Goal: Task Accomplishment & Management: Complete application form

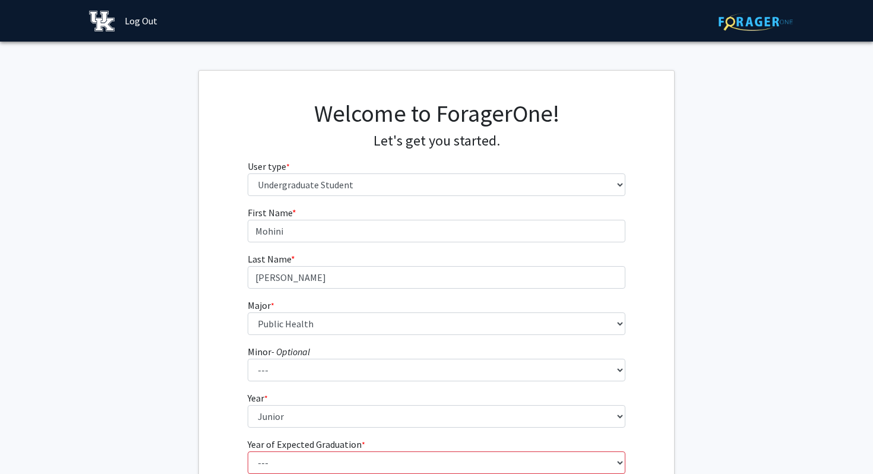
select select "1: undergrad"
select select "105: 942"
select select "3: junior"
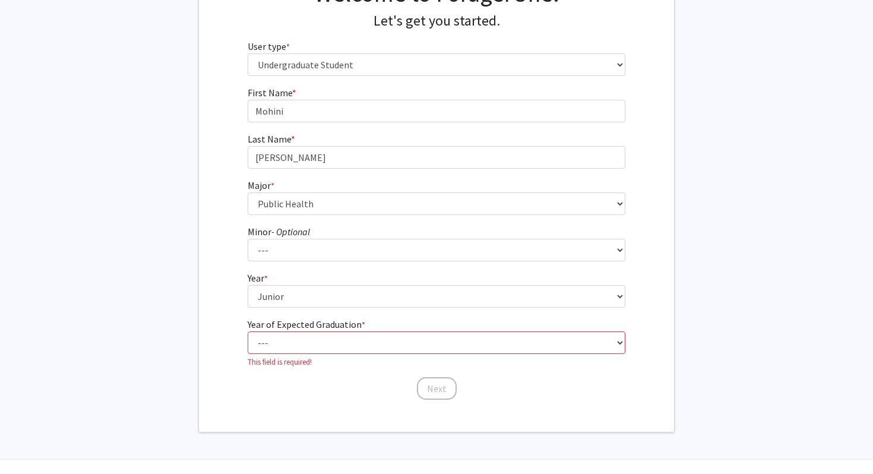
scroll to position [147, 0]
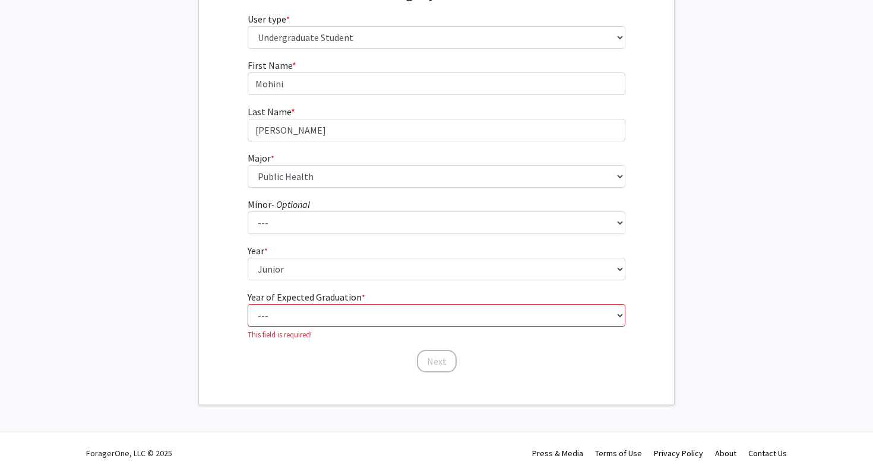
click at [277, 319] on select "--- 2025 2026 2027 2028 2029 2030 2031 2032 2033 2034" at bounding box center [437, 315] width 378 height 23
select select "2: 2026"
click at [248, 317] on select "--- 2025 2026 2027 2028 2029 2030 2031 2032 2033 2034" at bounding box center [437, 315] width 378 height 23
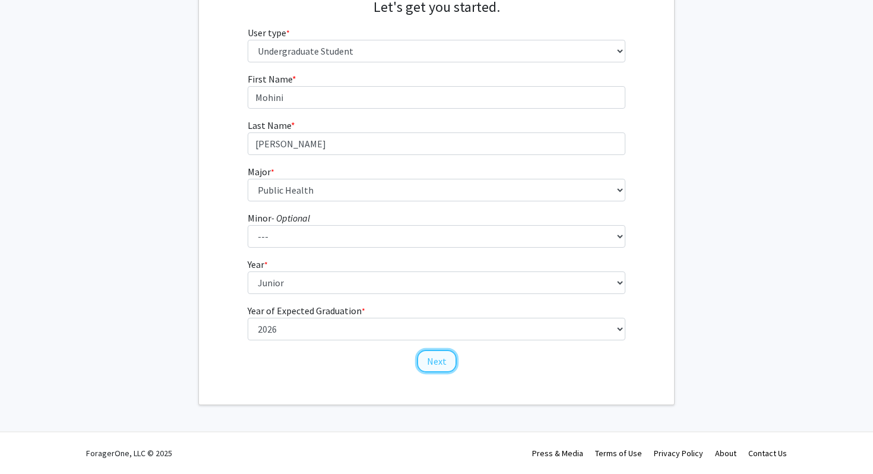
click at [431, 355] on button "Next" at bounding box center [437, 361] width 40 height 23
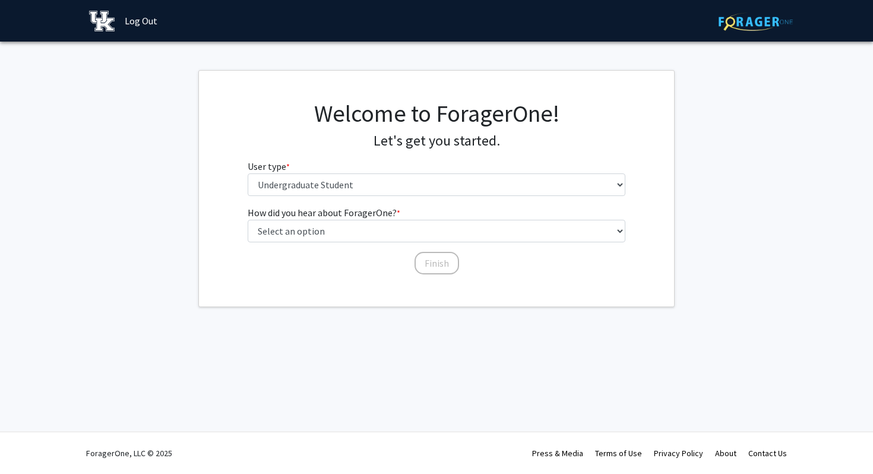
scroll to position [0, 0]
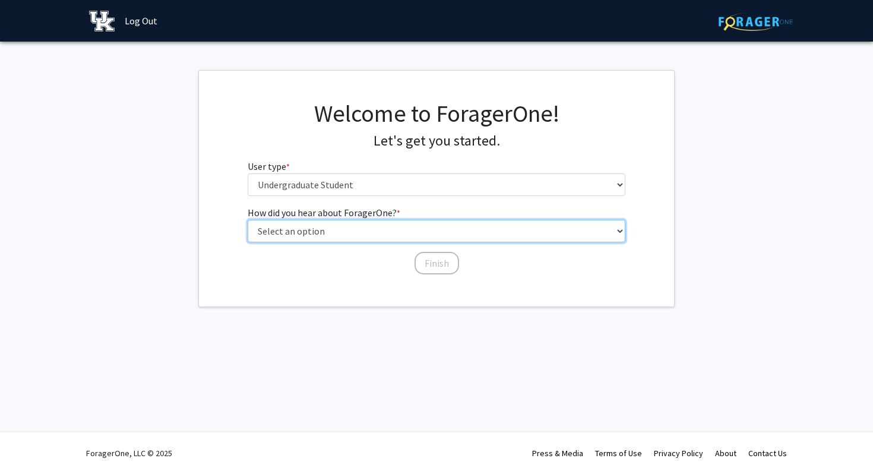
click at [343, 238] on select "Select an option Peer/student recommendation Faculty/staff recommendation Unive…" at bounding box center [437, 231] width 378 height 23
select select "1: peer_recommendation"
click at [248, 220] on select "Select an option Peer/student recommendation Faculty/staff recommendation Unive…" at bounding box center [437, 231] width 378 height 23
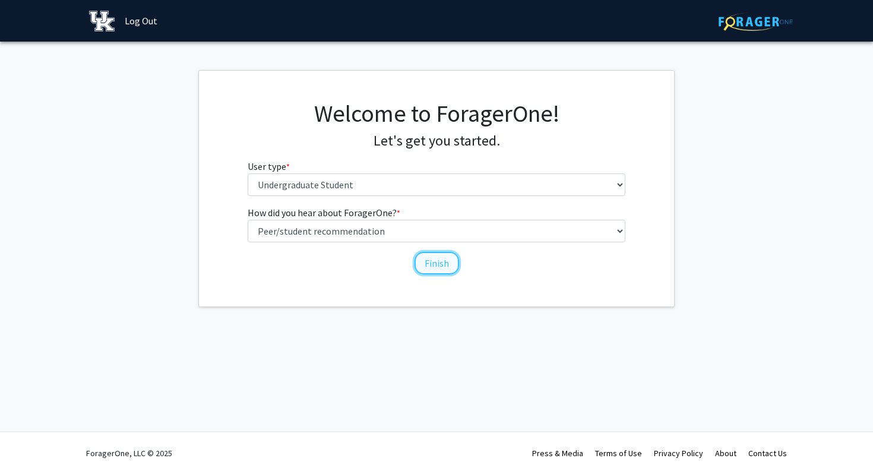
click at [435, 264] on button "Finish" at bounding box center [437, 263] width 45 height 23
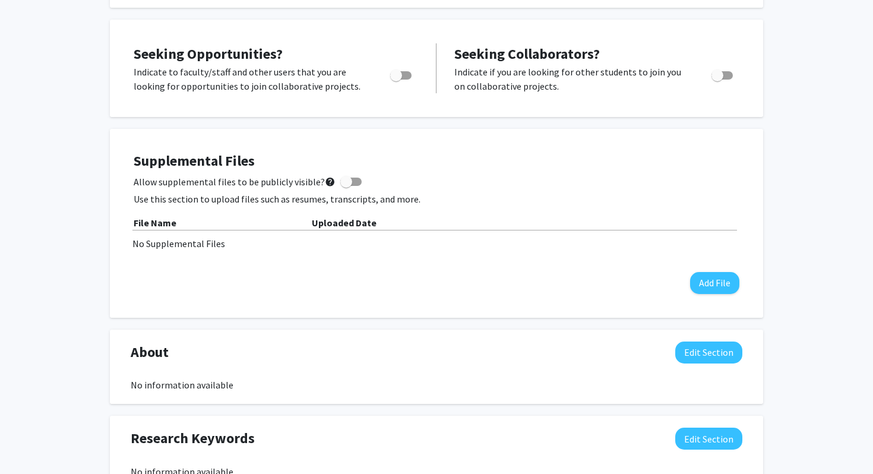
scroll to position [206, 0]
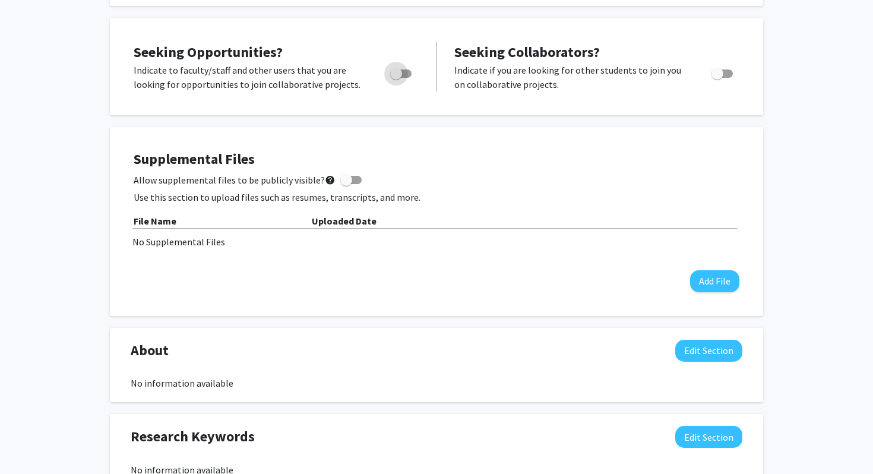
click at [399, 78] on span "Toggle" at bounding box center [396, 74] width 12 height 12
click at [396, 78] on input "Are you actively seeking opportunities?" at bounding box center [396, 78] width 1 height 1
checkbox input "true"
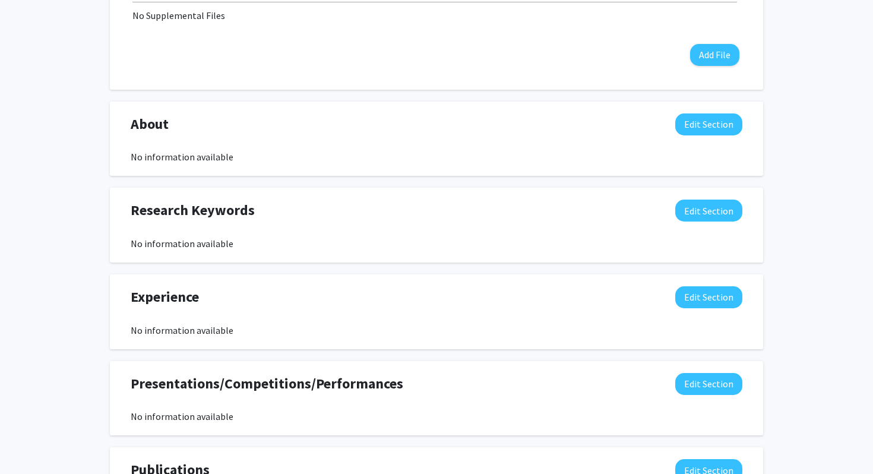
scroll to position [0, 0]
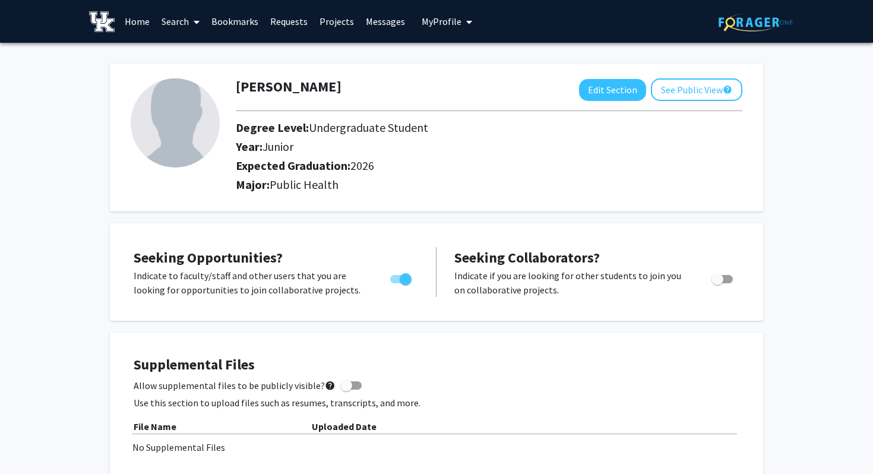
click at [234, 20] on link "Bookmarks" at bounding box center [235, 22] width 59 height 42
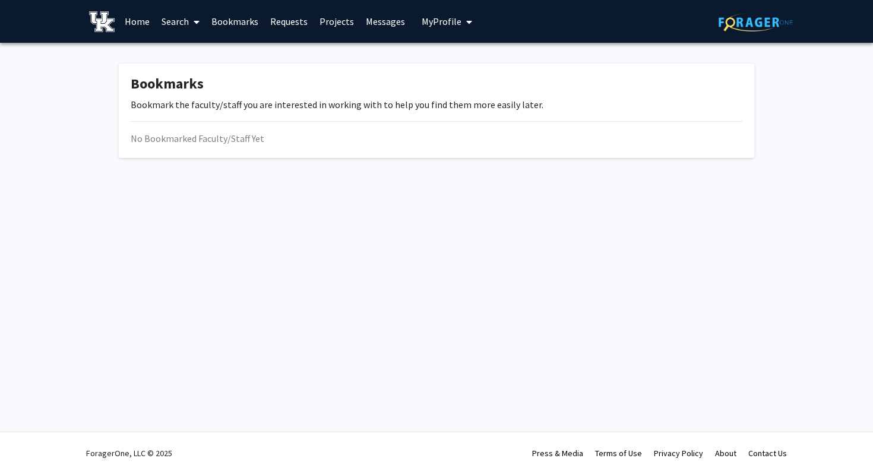
click at [287, 20] on link "Requests" at bounding box center [288, 22] width 49 height 42
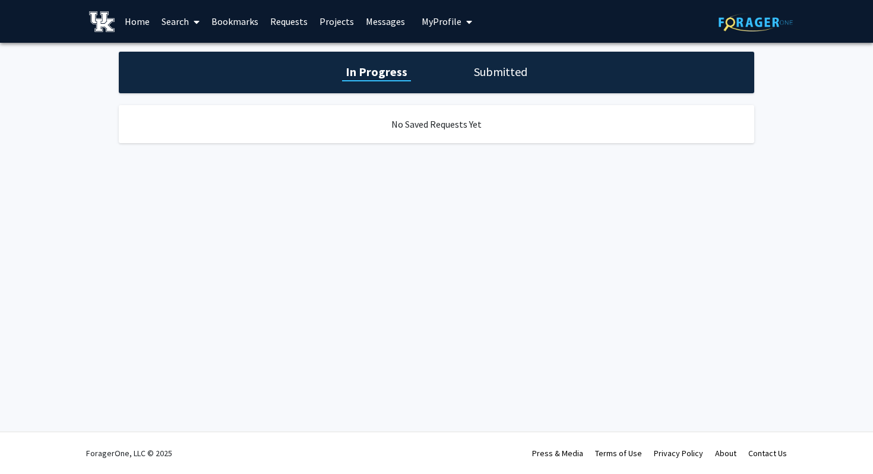
click at [336, 24] on link "Projects" at bounding box center [337, 22] width 46 height 42
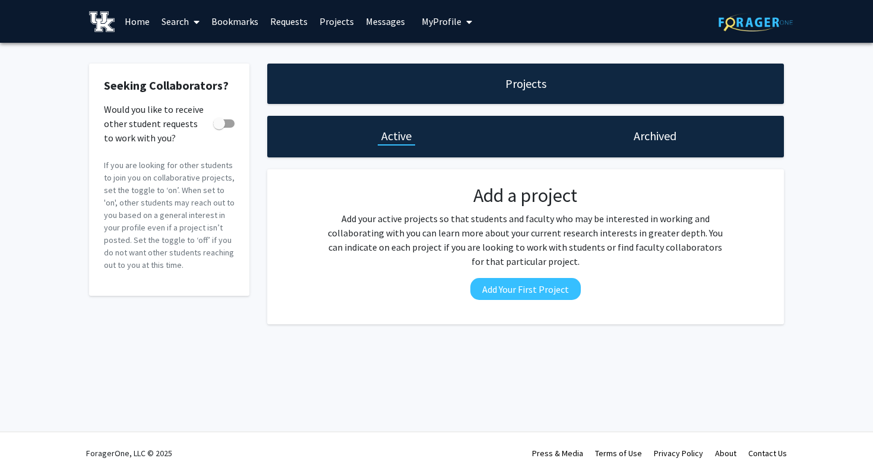
click at [368, 18] on link "Messages" at bounding box center [385, 22] width 51 height 42
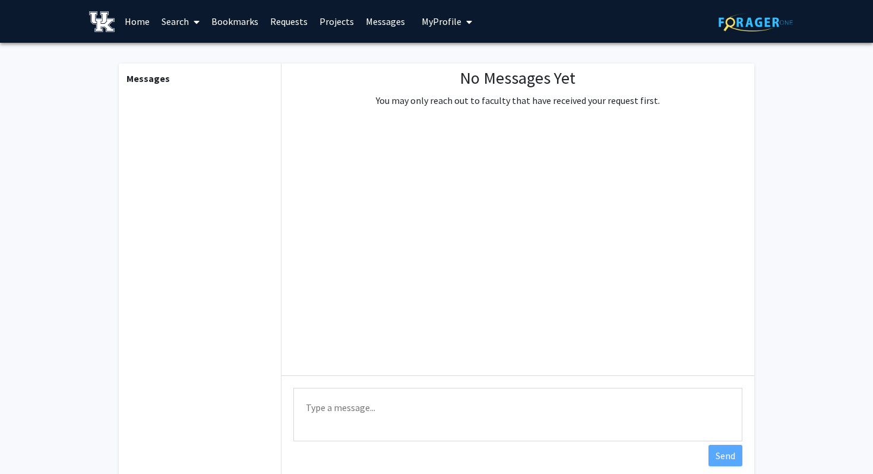
click at [326, 21] on link "Projects" at bounding box center [337, 22] width 46 height 42
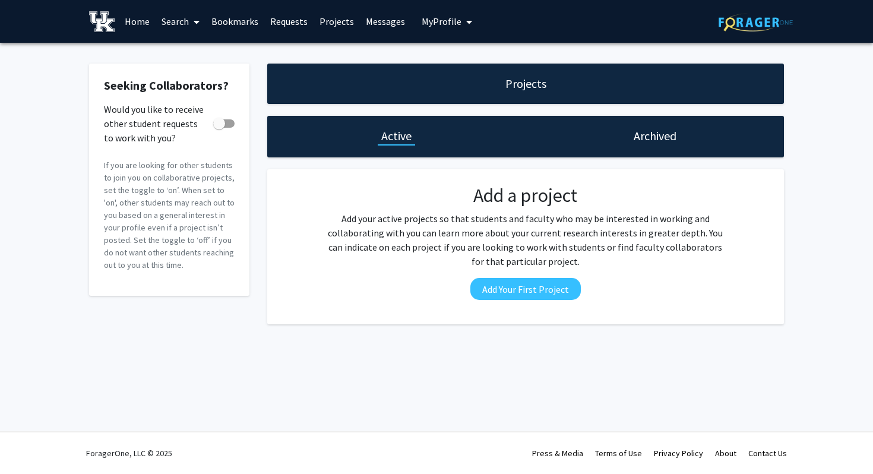
click at [389, 20] on link "Messages" at bounding box center [385, 22] width 51 height 42
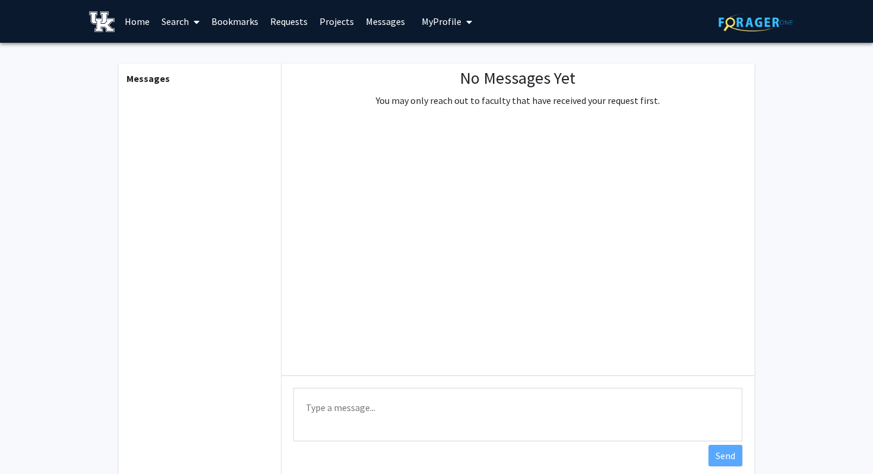
click at [337, 17] on link "Projects" at bounding box center [337, 22] width 46 height 42
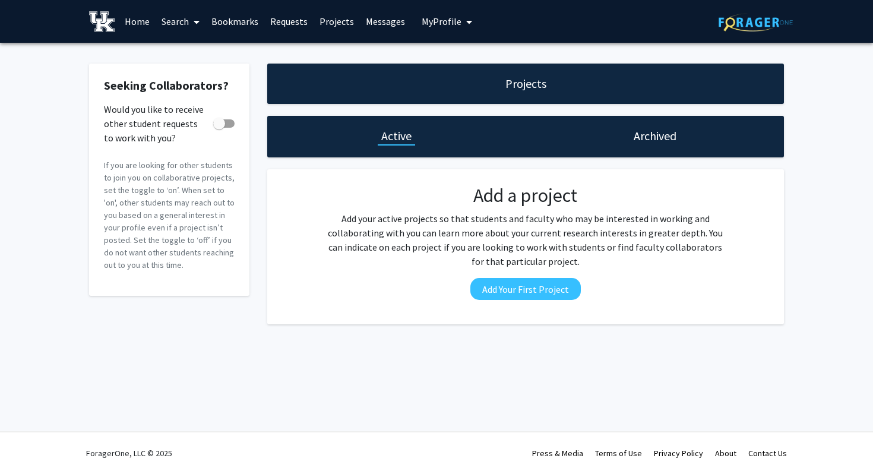
click at [280, 24] on link "Requests" at bounding box center [288, 22] width 49 height 42
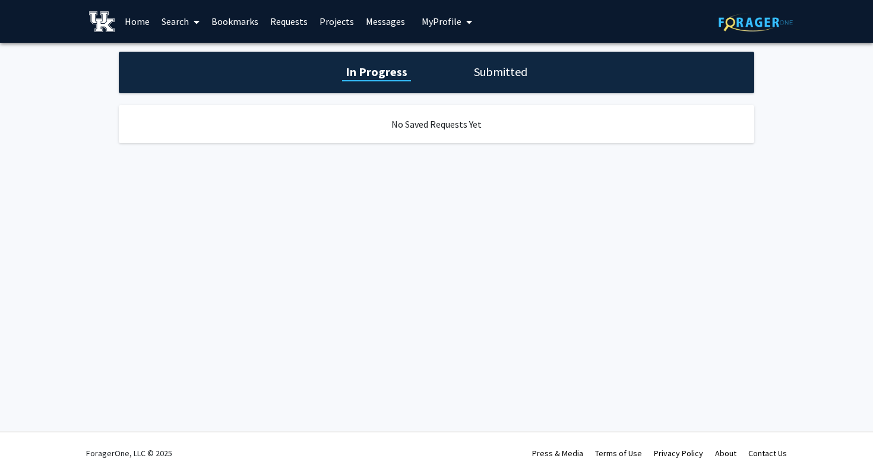
click at [238, 21] on link "Bookmarks" at bounding box center [235, 22] width 59 height 42
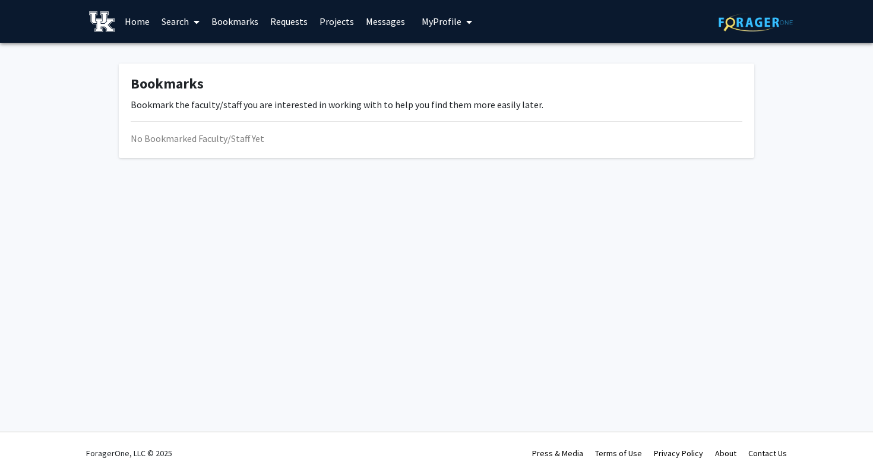
click at [144, 18] on link "Home" at bounding box center [137, 22] width 37 height 42
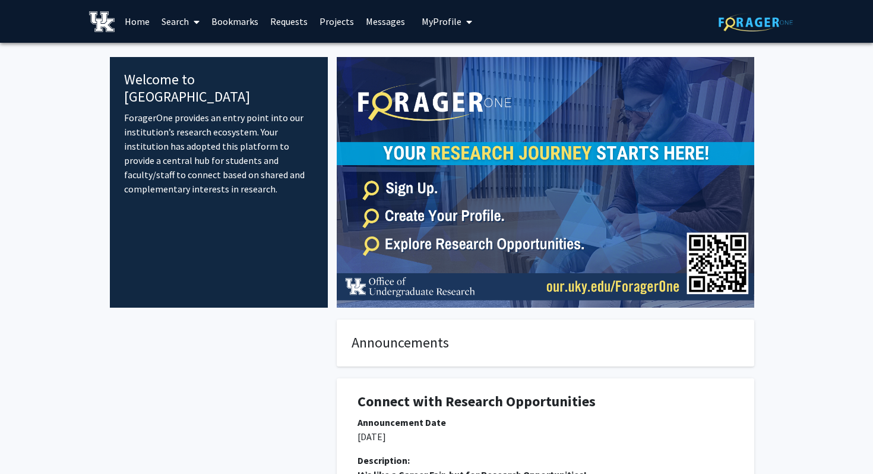
click at [184, 22] on link "Search" at bounding box center [181, 22] width 50 height 42
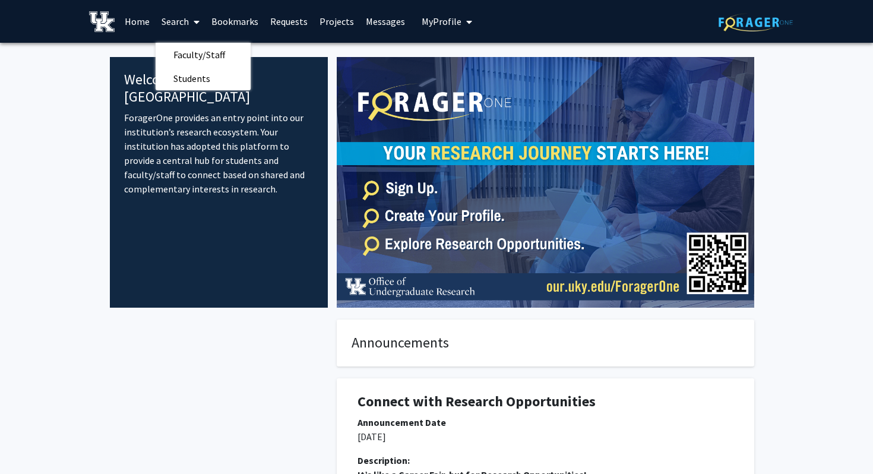
click at [342, 220] on img at bounding box center [546, 182] width 418 height 251
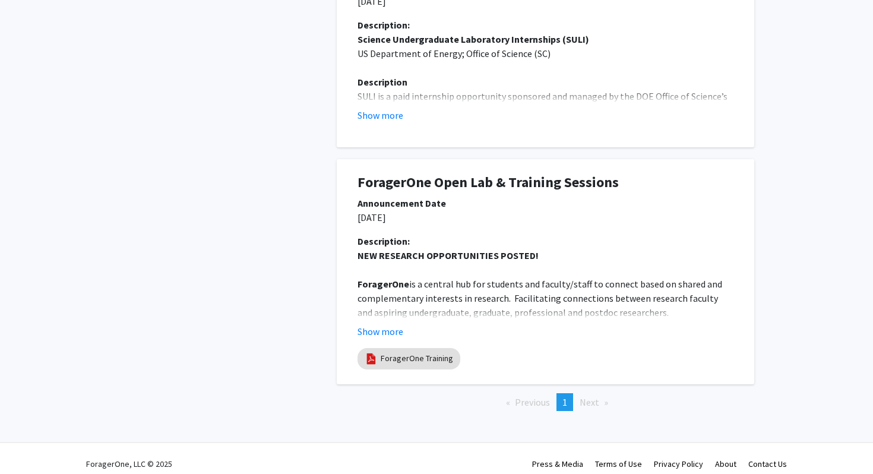
scroll to position [908, 0]
click at [400, 358] on link "ForagerOne Training" at bounding box center [417, 359] width 72 height 12
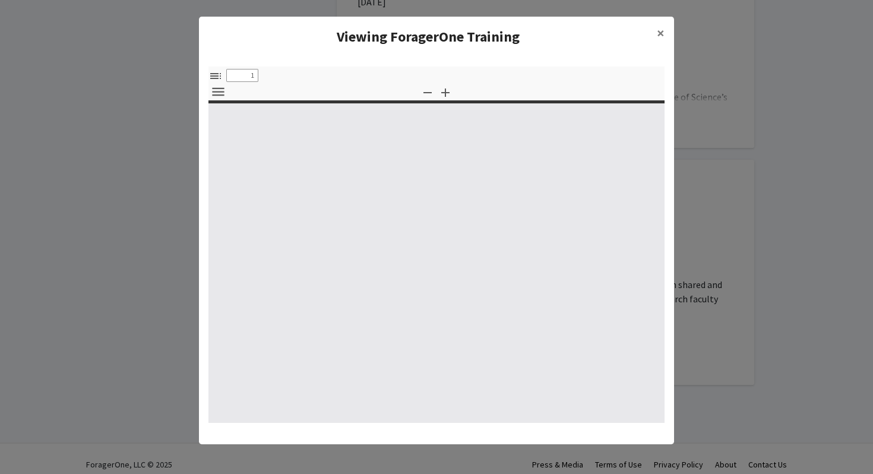
type input "0"
select select "custom"
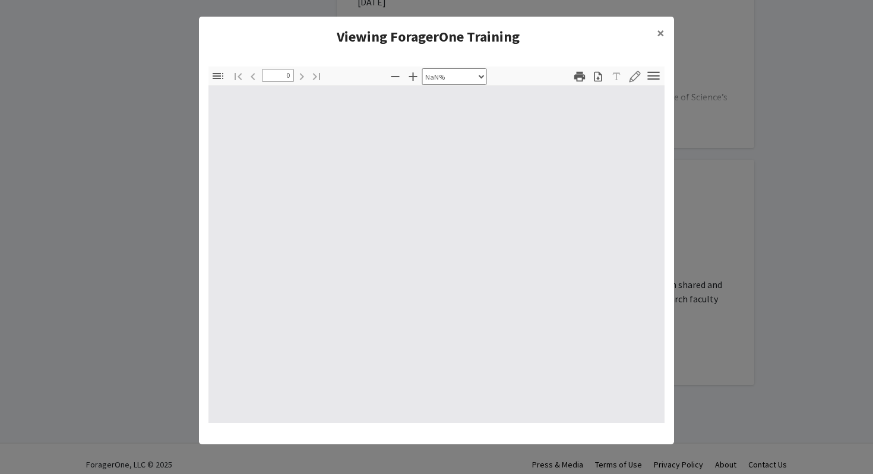
type input "1"
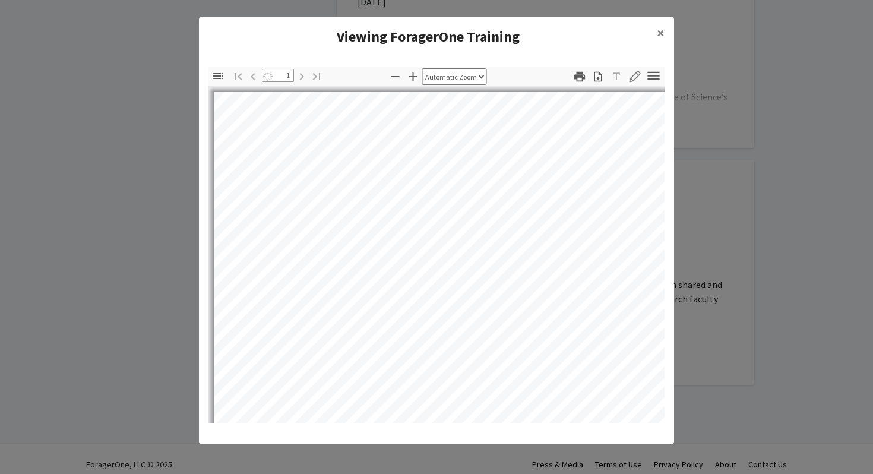
select select "auto"
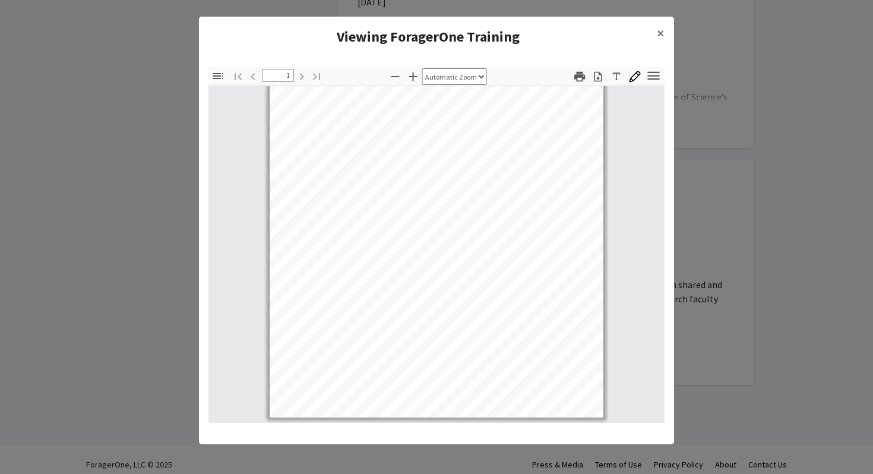
scroll to position [0, 0]
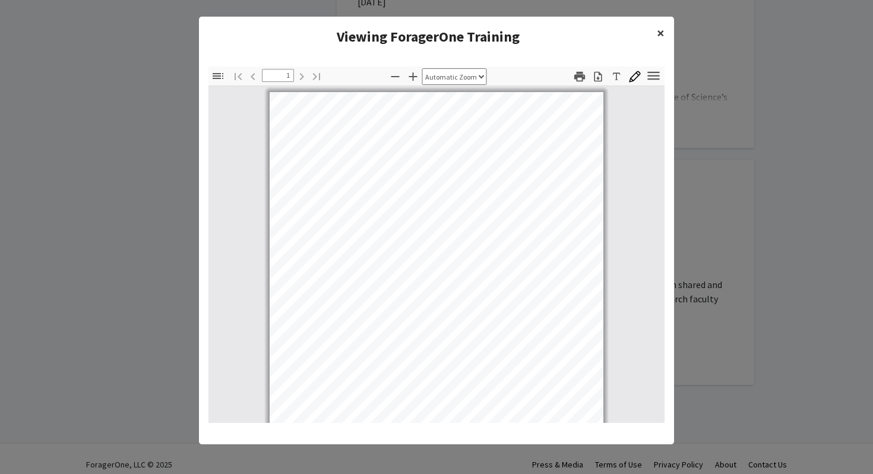
click at [664, 32] on span "×" at bounding box center [661, 33] width 8 height 18
